Goal: Book appointment/travel/reservation

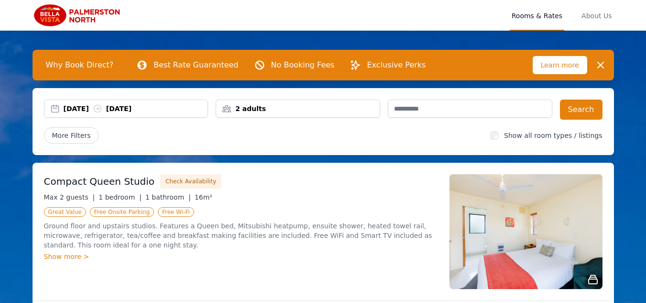
click at [270, 107] on div "2 adults" at bounding box center [298, 109] width 164 height 10
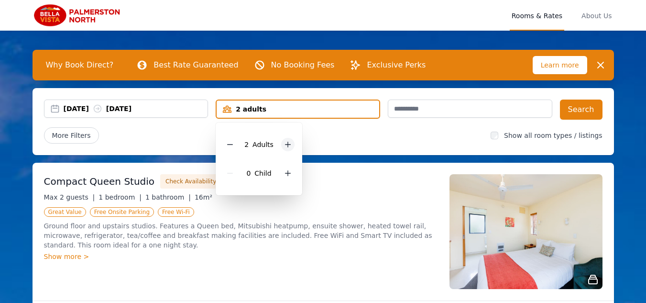
click at [288, 142] on icon at bounding box center [288, 145] width 8 height 8
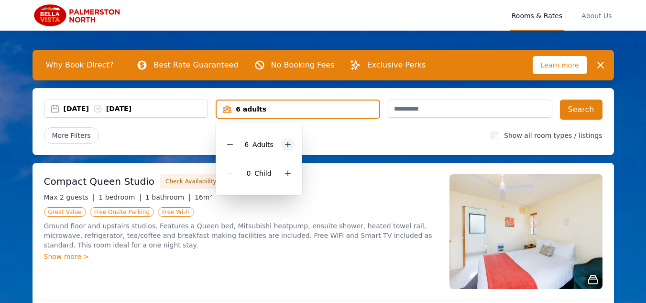
click at [288, 142] on icon at bounding box center [288, 145] width 8 height 8
click at [288, 142] on icon at bounding box center [292, 145] width 8 height 8
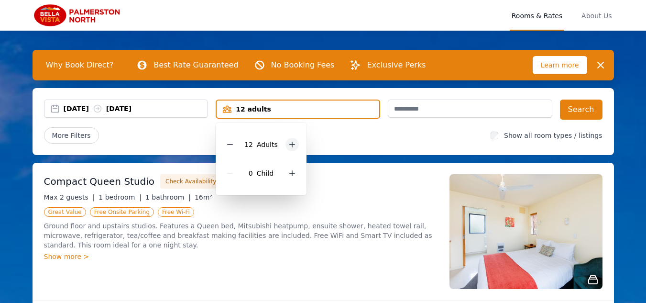
click at [288, 142] on icon at bounding box center [292, 145] width 8 height 8
click at [583, 109] on button "Search" at bounding box center [581, 109] width 43 height 20
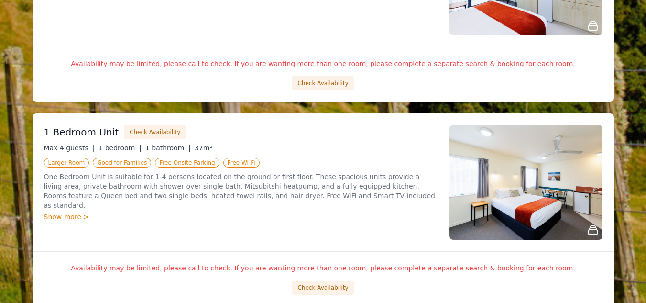
scroll to position [900, 0]
